Goal: Task Accomplishment & Management: Manage account settings

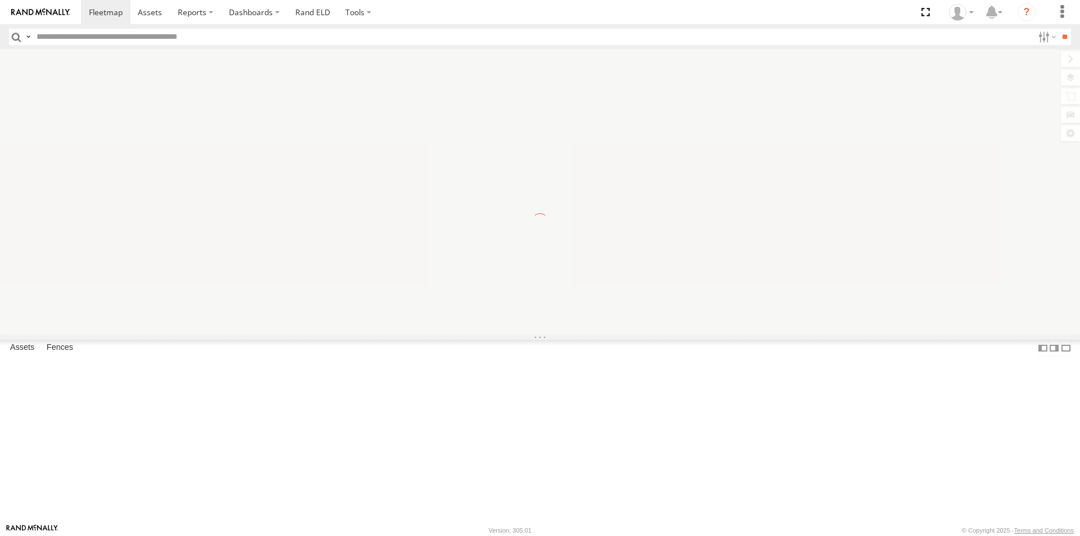
click at [0, 0] on label "×" at bounding box center [0, 0] width 0 height 0
click at [963, 19] on icon at bounding box center [957, 12] width 17 height 17
click at [960, 101] on span at bounding box center [964, 99] width 19 height 12
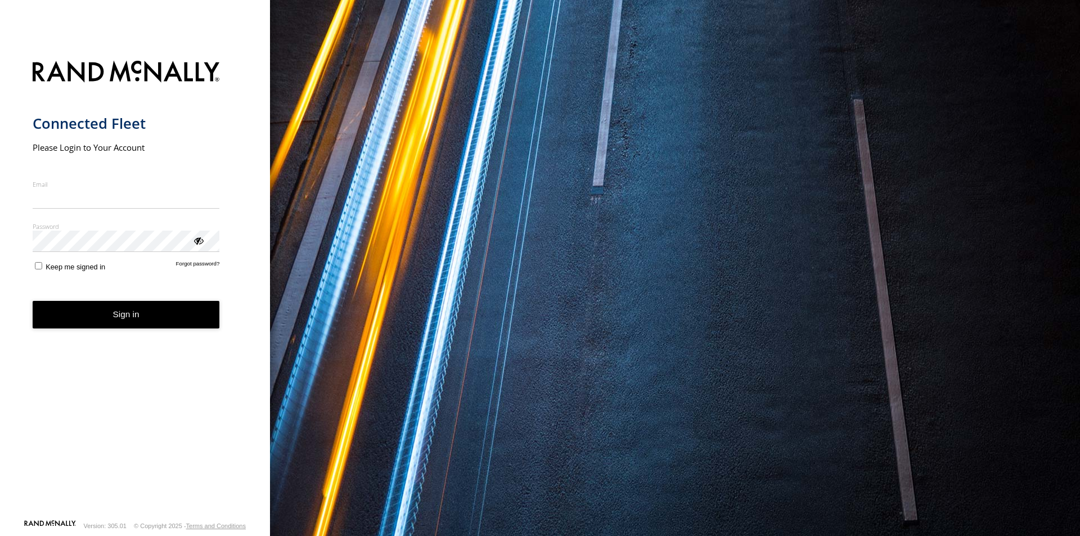
click at [88, 200] on input "Email" at bounding box center [126, 198] width 187 height 20
type input "**********"
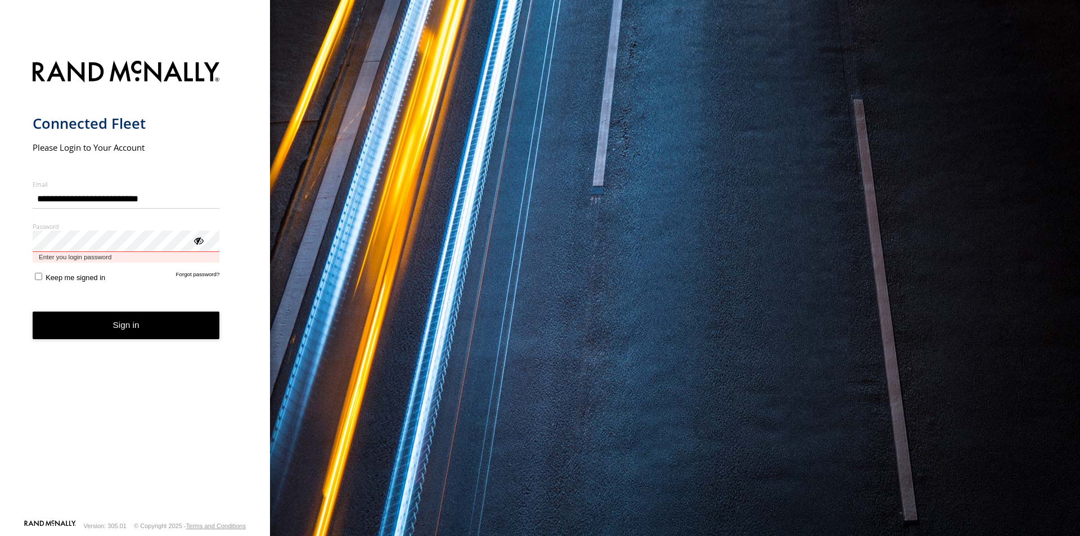
click at [33, 312] on button "Sign in" at bounding box center [126, 326] width 187 height 28
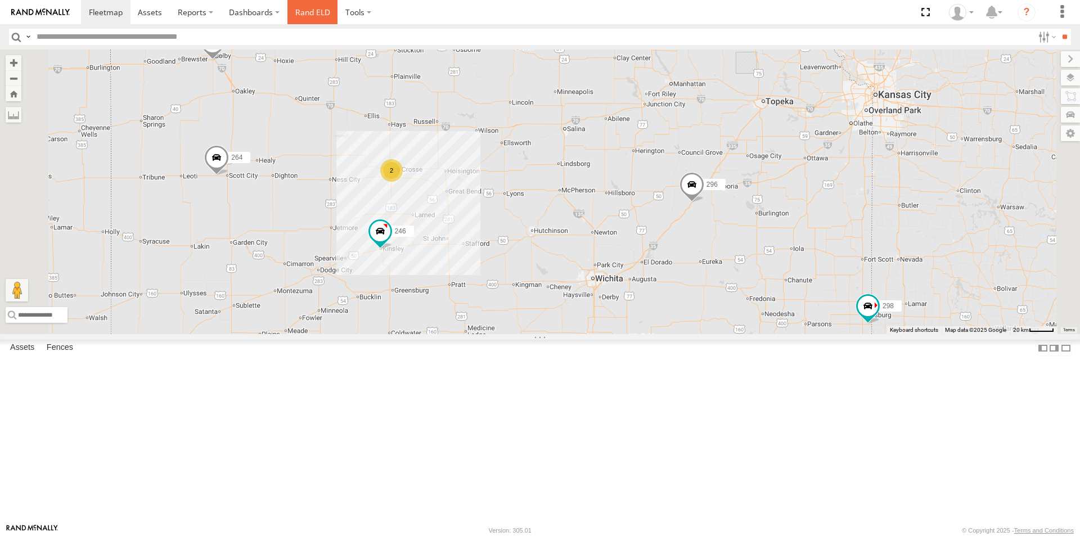
click at [320, 14] on link "Rand ELD" at bounding box center [312, 12] width 51 height 24
